Goal: Task Accomplishment & Management: Use online tool/utility

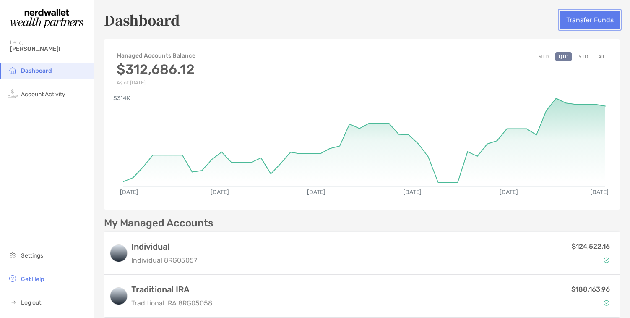
click at [593, 22] on button "Transfer Funds" at bounding box center [590, 19] width 60 height 18
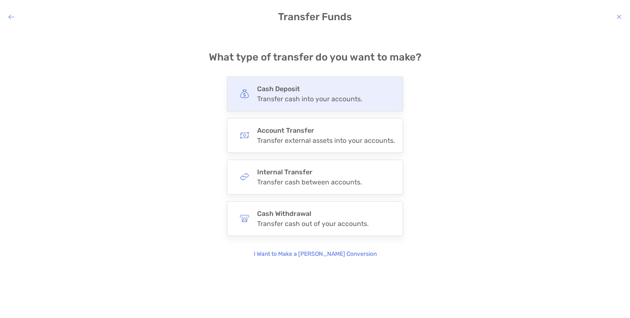
click at [314, 97] on div "Transfer cash into your accounts." at bounding box center [309, 99] width 105 height 8
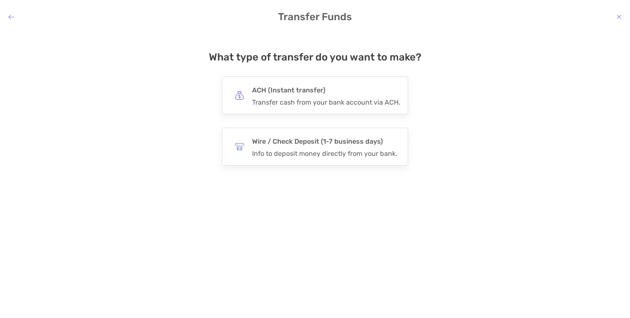
click at [314, 97] on div "ACH (Instant transfer) Transfer cash from your bank account via ACH." at bounding box center [326, 95] width 148 height 22
click at [0, 0] on input "***" at bounding box center [0, 0] width 0 height 0
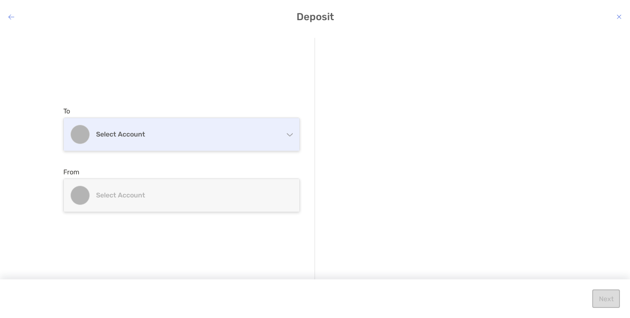
click at [259, 133] on h4 "Select account" at bounding box center [186, 134] width 181 height 8
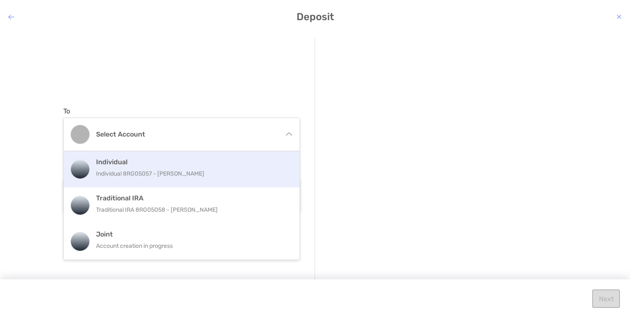
click at [197, 169] on p "Individual 8RG05057 - [PERSON_NAME]" at bounding box center [190, 173] width 189 height 10
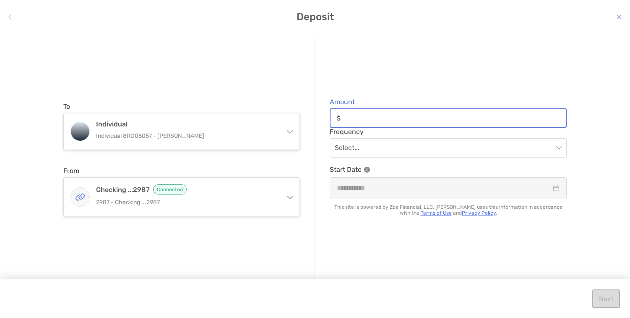
click at [359, 119] on input "Amount" at bounding box center [455, 118] width 222 height 7
type input "*******"
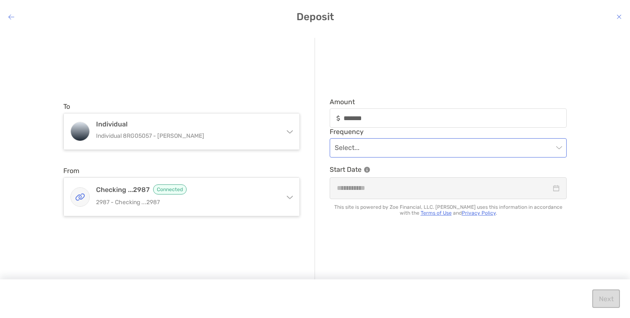
click at [364, 146] on input "modal" at bounding box center [444, 147] width 219 height 18
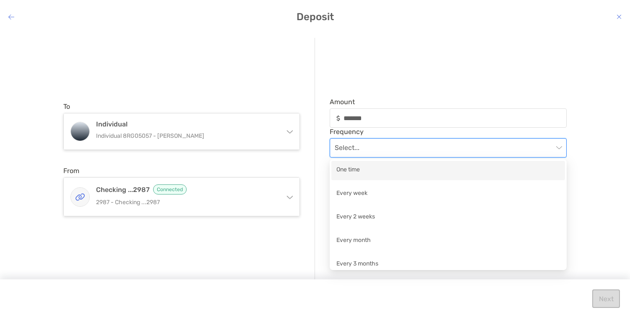
click at [364, 172] on div "One time" at bounding box center [449, 170] width 224 height 10
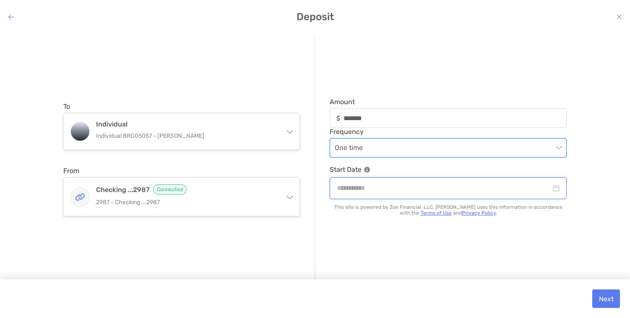
click at [387, 183] on input "modal" at bounding box center [444, 188] width 214 height 10
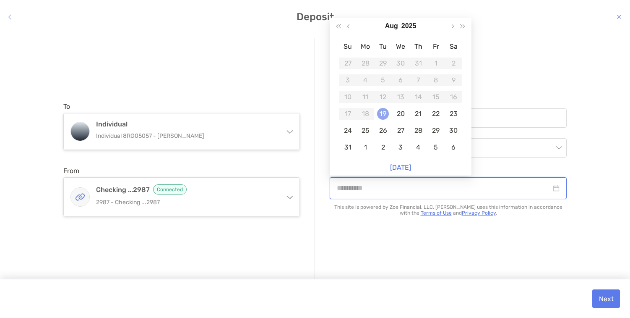
type input "**********"
click at [384, 113] on div "19" at bounding box center [383, 114] width 12 height 12
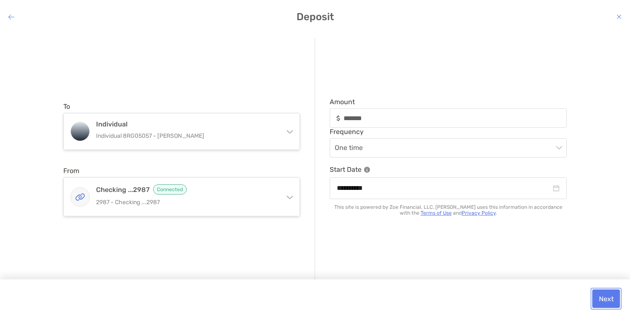
click at [606, 302] on button "Next" at bounding box center [607, 298] width 28 height 18
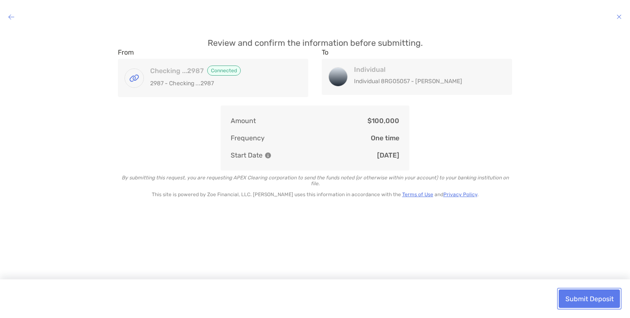
click at [599, 302] on button "Submit Deposit" at bounding box center [589, 298] width 61 height 18
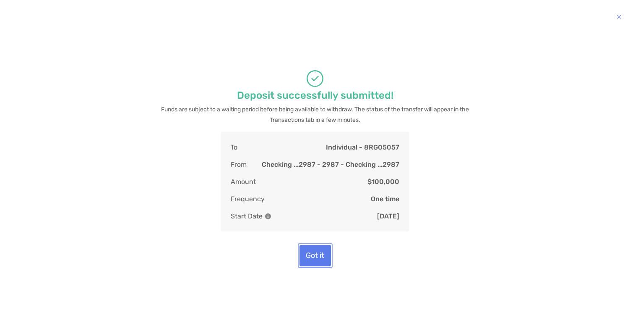
click at [312, 266] on button "Got it" at bounding box center [315, 255] width 31 height 21
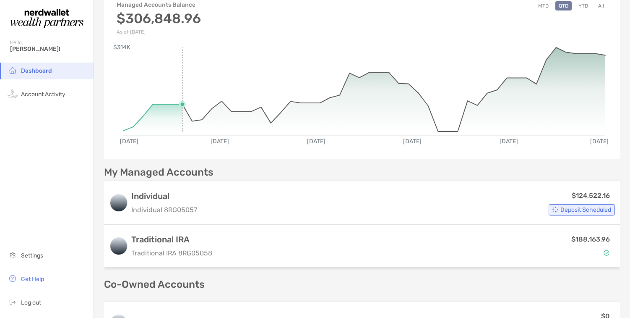
scroll to position [52, 0]
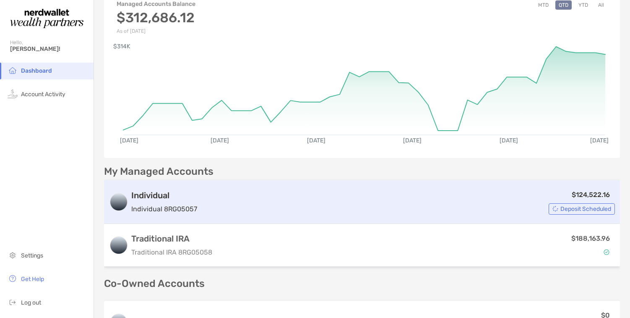
click at [185, 206] on p "Individual 8RG05057" at bounding box center [164, 209] width 66 height 10
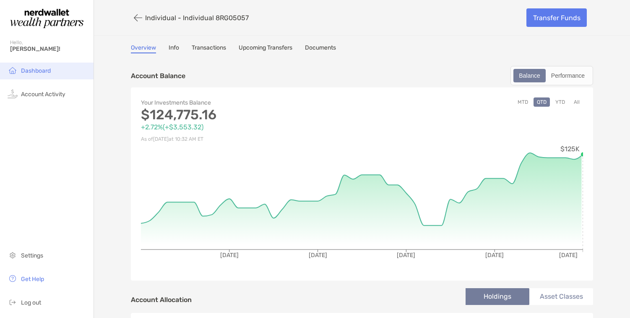
click at [43, 72] on span "Dashboard" at bounding box center [36, 70] width 30 height 7
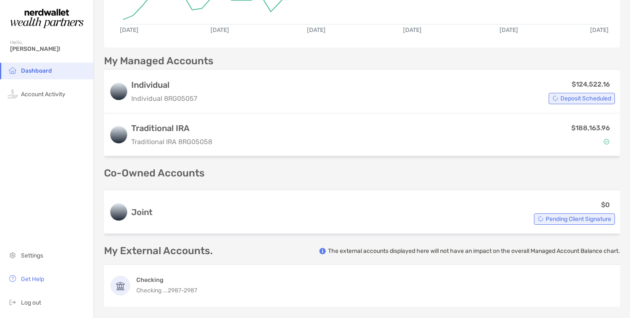
scroll to position [161, 0]
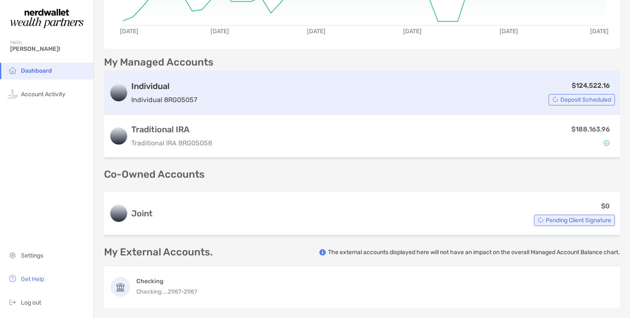
click at [183, 99] on p "Individual 8RG05057" at bounding box center [164, 99] width 66 height 10
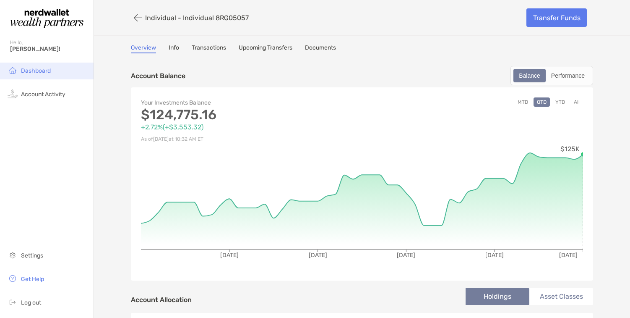
click at [41, 75] on li "Dashboard" at bounding box center [47, 71] width 94 height 17
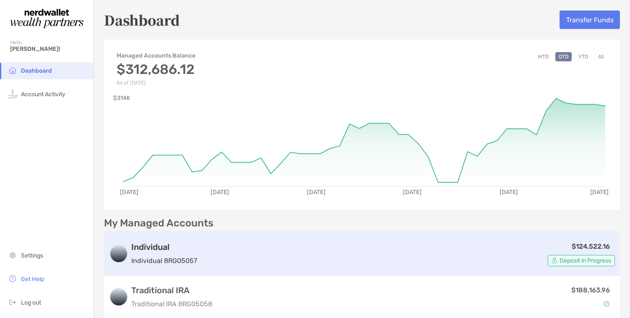
click at [575, 262] on span "Deposit in Progress" at bounding box center [586, 260] width 52 height 5
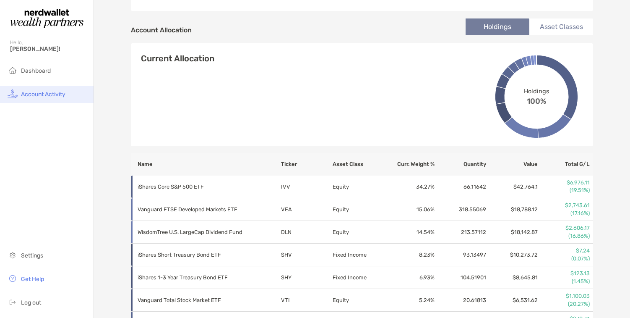
scroll to position [260, 0]
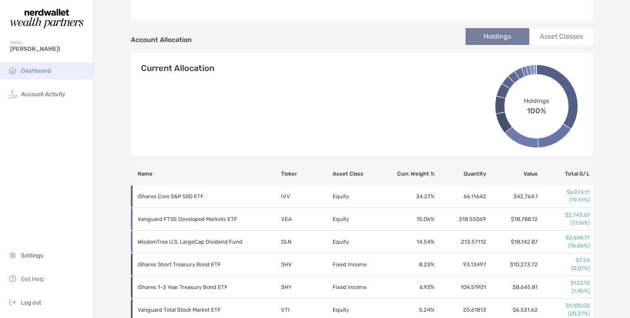
click at [40, 71] on span "Dashboard" at bounding box center [36, 70] width 30 height 7
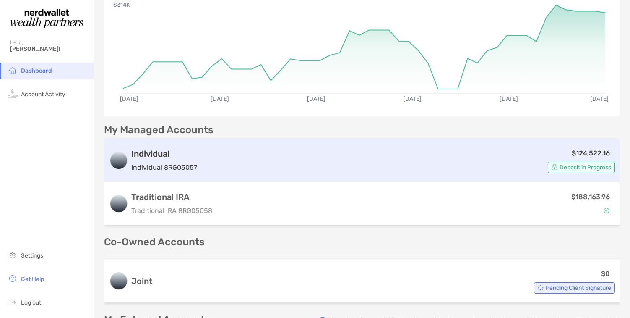
scroll to position [8, 0]
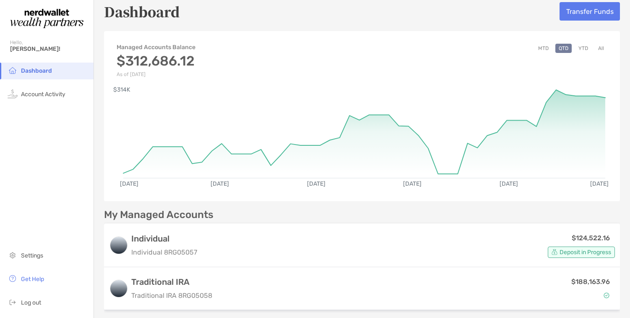
click at [600, 48] on button "All" at bounding box center [601, 48] width 13 height 9
